Goal: Check status: Check status

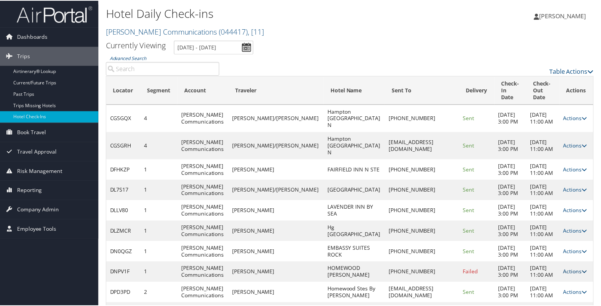
scroll to position [85, 0]
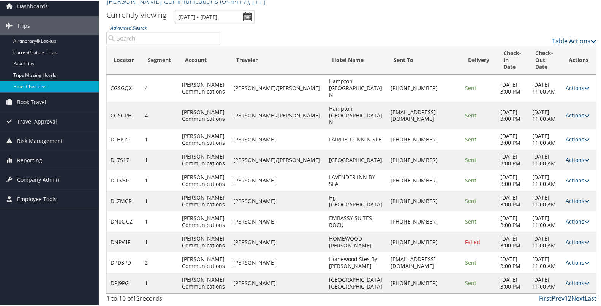
click at [566, 238] on link "Actions" at bounding box center [578, 241] width 24 height 7
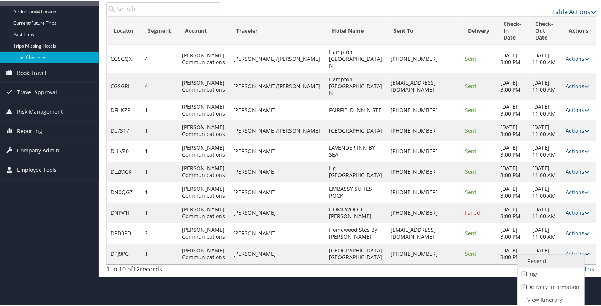
click at [552, 254] on link "Resend" at bounding box center [550, 260] width 65 height 13
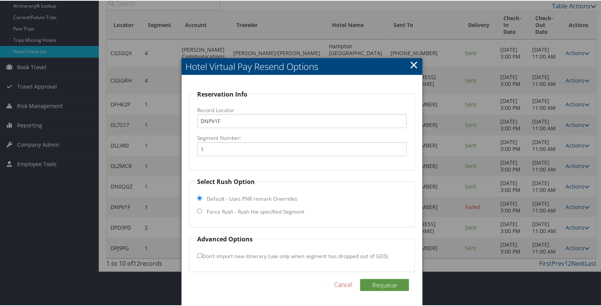
click at [297, 207] on label "Force Rush - Rush the specified Segment" at bounding box center [256, 211] width 98 height 8
click at [202, 208] on input "Force Rush - Rush the specified Segment" at bounding box center [199, 210] width 5 height 5
radio input "true"
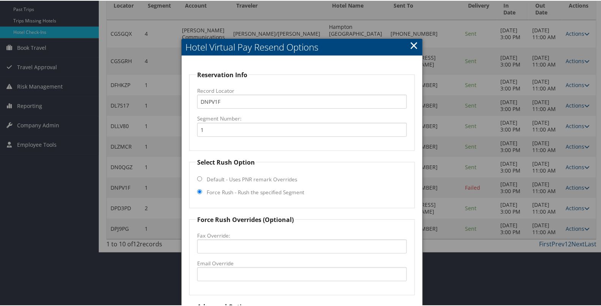
scroll to position [152, 0]
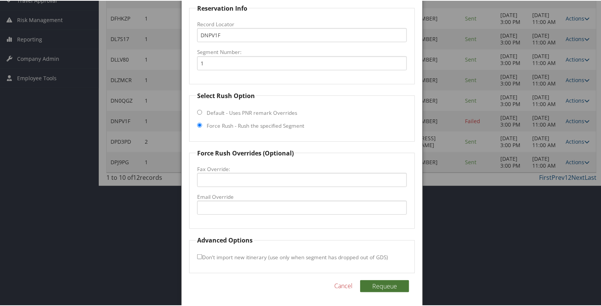
click at [386, 282] on button "Requeue" at bounding box center [384, 285] width 49 height 12
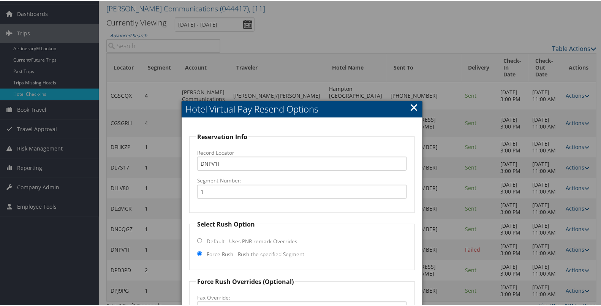
scroll to position [0, 0]
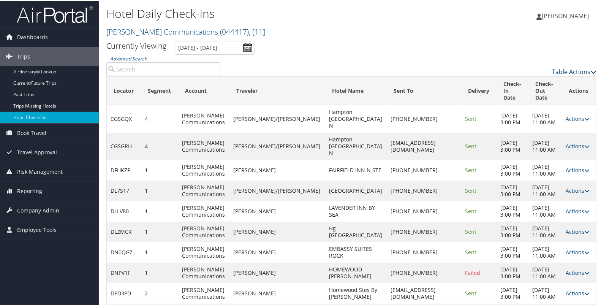
click at [563, 68] on link "Table Actions" at bounding box center [574, 71] width 44 height 8
click at [540, 106] on link "Page Length" at bounding box center [544, 108] width 100 height 13
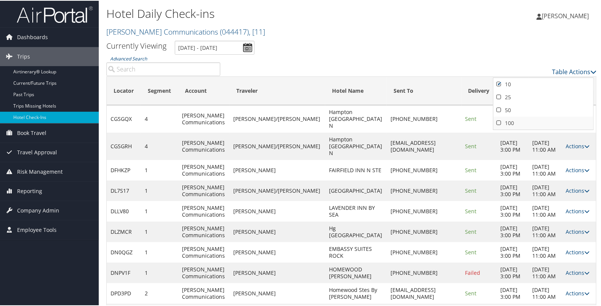
click at [514, 122] on link "100" at bounding box center [544, 122] width 100 height 13
